Goal: Check status: Check status

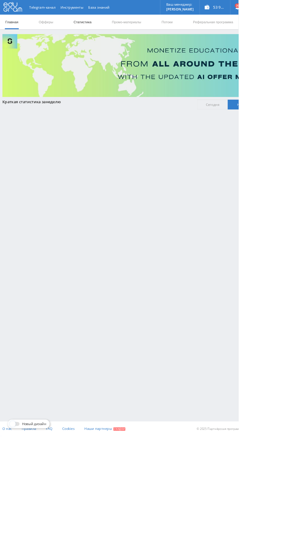
click at [106, 27] on link "Статистика" at bounding box center [101, 27] width 23 height 18
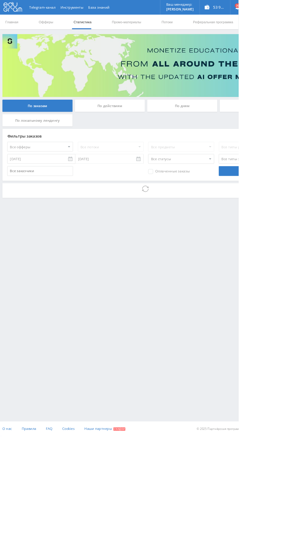
click at [232, 129] on div "По дням" at bounding box center [224, 129] width 86 height 15
click at [0, 0] on input "По дням" at bounding box center [0, 0] width 0 height 0
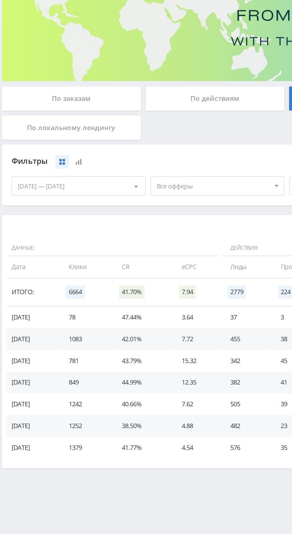
click at [142, 184] on span "Все офферы" at bounding box center [134, 183] width 70 height 11
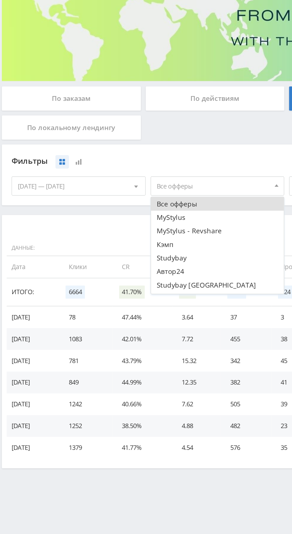
click at [125, 220] on button "Кэмп" at bounding box center [136, 219] width 82 height 8
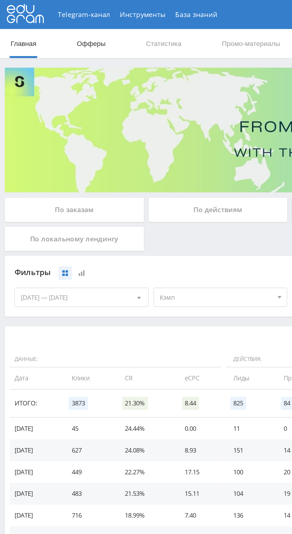
click at [60, 30] on link "Офферы" at bounding box center [56, 27] width 19 height 18
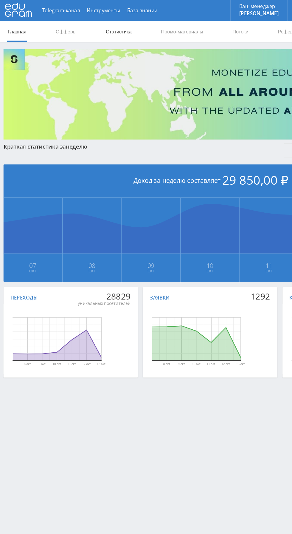
click at [102, 25] on link "Статистика" at bounding box center [101, 27] width 23 height 18
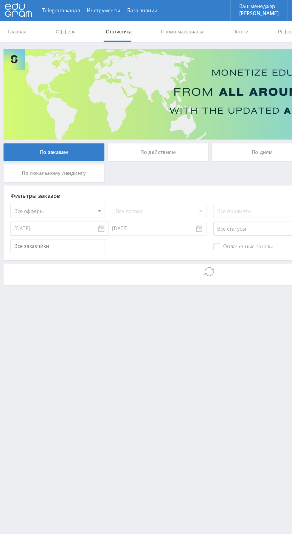
click at [226, 131] on div "По дням" at bounding box center [224, 129] width 86 height 15
click at [0, 0] on input "По дням" at bounding box center [0, 0] width 0 height 0
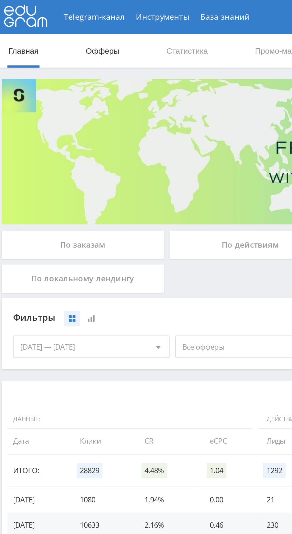
click at [55, 27] on link "Офферы" at bounding box center [56, 27] width 19 height 18
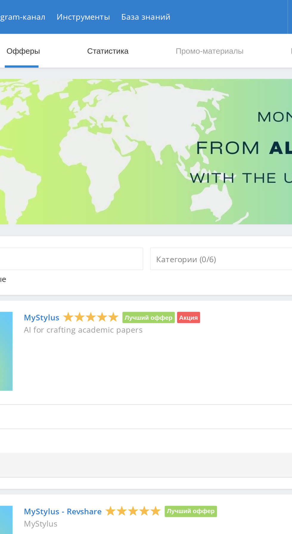
click at [109, 27] on link "Статистика" at bounding box center [101, 27] width 23 height 18
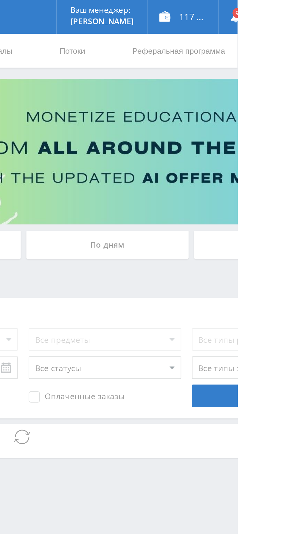
click at [241, 130] on div "По дням" at bounding box center [224, 129] width 86 height 15
click at [0, 0] on input "По дням" at bounding box center [0, 0] width 0 height 0
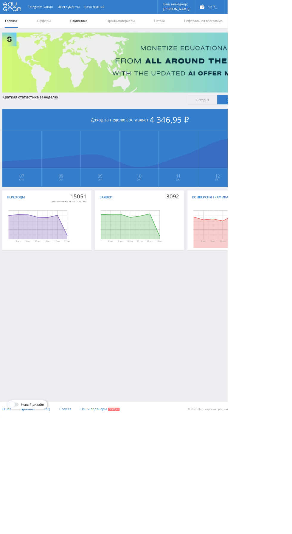
click at [104, 27] on link "Статистика" at bounding box center [101, 27] width 23 height 18
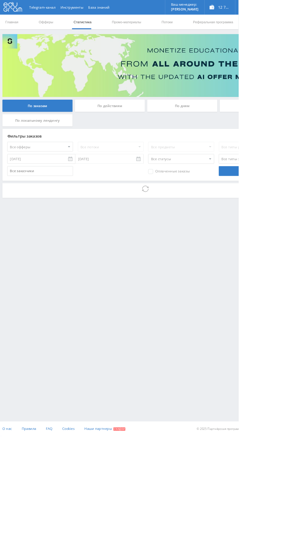
click at [229, 127] on div "По дням" at bounding box center [224, 129] width 86 height 15
click at [0, 0] on input "По дням" at bounding box center [0, 0] width 0 height 0
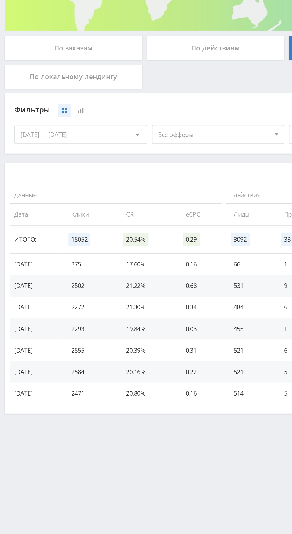
click at [63, 129] on div "По заказам" at bounding box center [46, 129] width 86 height 15
click at [0, 0] on input "По заказам" at bounding box center [0, 0] width 0 height 0
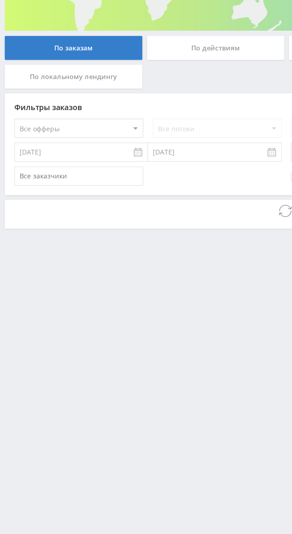
click at [69, 182] on select "Все офферы MyStylus MyStylus - Revshare Кэмп Studybay Автор24 Studybay Brazil S…" at bounding box center [49, 180] width 81 height 12
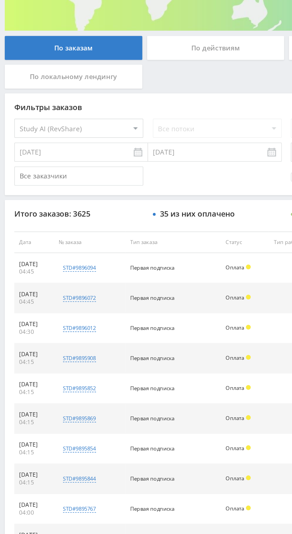
select select "376"
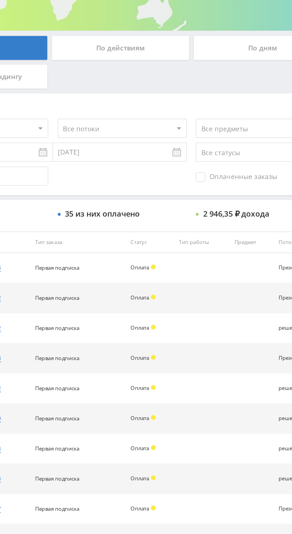
click at [198, 211] on span "Оплаченные заказы" at bounding box center [207, 210] width 51 height 6
click at [0, 0] on input "Оплаченные заказы" at bounding box center [0, 0] width 0 height 0
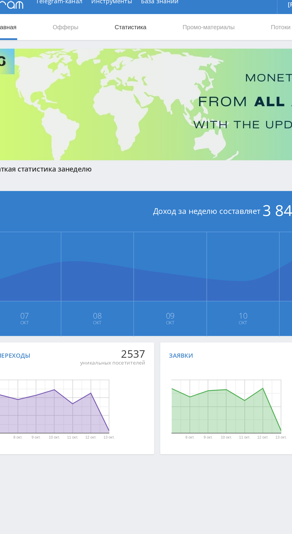
click at [101, 31] on link "Статистика" at bounding box center [101, 27] width 23 height 18
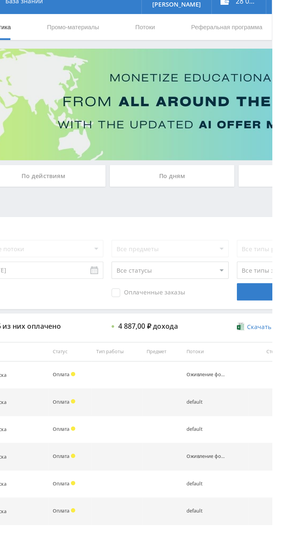
click at [223, 134] on div "По дням" at bounding box center [224, 129] width 86 height 15
click at [0, 0] on input "По дням" at bounding box center [0, 0] width 0 height 0
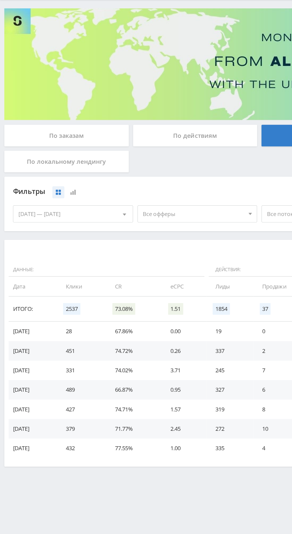
click at [66, 126] on div "По заказам" at bounding box center [46, 129] width 86 height 15
click at [0, 0] on input "По заказам" at bounding box center [0, 0] width 0 height 0
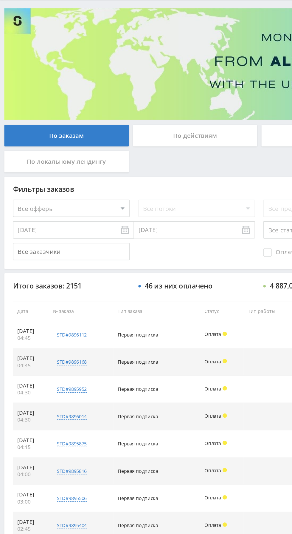
click at [70, 181] on select "Все офферы MyStylus MyStylus - Revshare Кэмп Studybay Автор24 Studybay Brazil S…" at bounding box center [49, 180] width 81 height 12
select select "376"
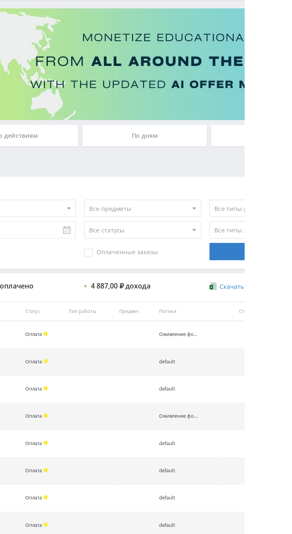
click at [220, 211] on span "Оплаченные заказы" at bounding box center [207, 210] width 51 height 6
click at [0, 0] on input "Оплаченные заказы" at bounding box center [0, 0] width 0 height 0
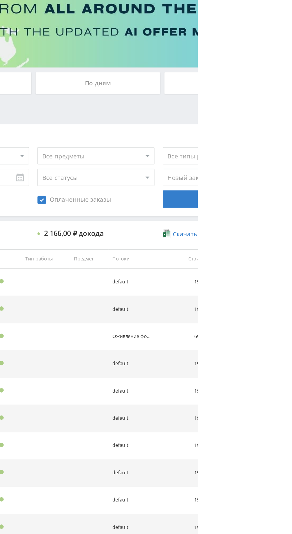
select select "0"
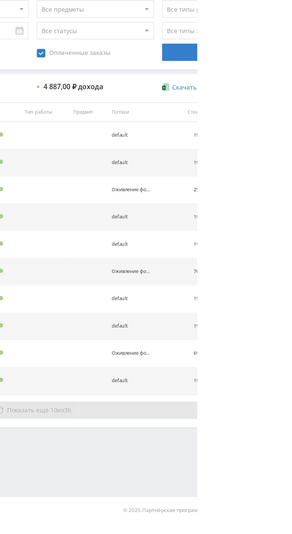
click at [255, 450] on button "Показать ещё 10 из 36" at bounding box center [179, 456] width 340 height 12
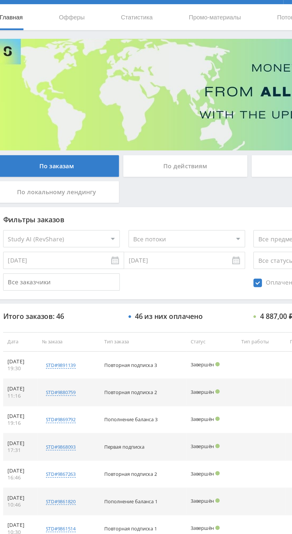
scroll to position [12, 0]
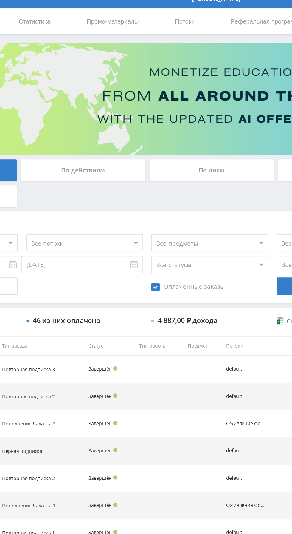
click at [215, 118] on div "По дням" at bounding box center [224, 117] width 86 height 15
click at [0, 0] on input "По дням" at bounding box center [0, 0] width 0 height 0
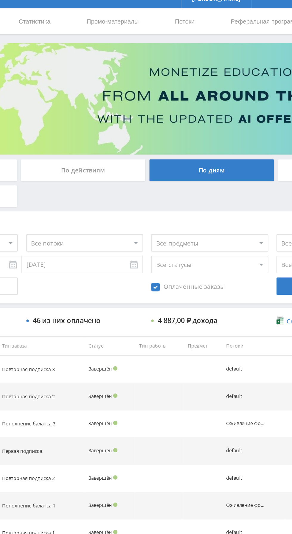
scroll to position [0, 0]
